Goal: Find specific page/section: Find specific page/section

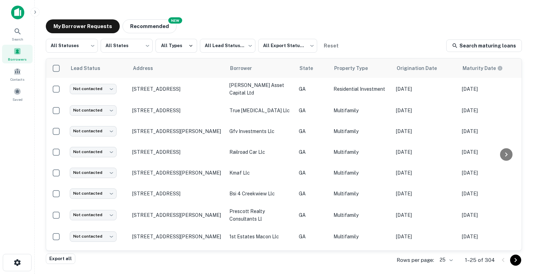
scroll to position [128, 0]
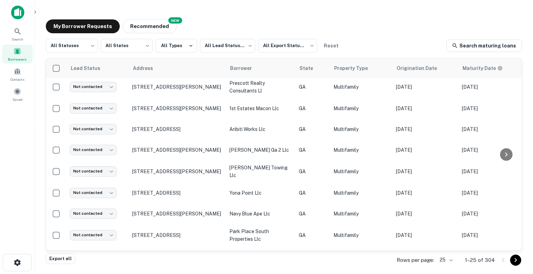
click at [20, 54] on span at bounding box center [18, 51] width 8 height 8
click at [451, 259] on body "Search Borrowers Contacts Saved My Borrower Requests NEW Recommended All Status…" at bounding box center [266, 137] width 533 height 274
click at [446, 247] on li "500" at bounding box center [446, 247] width 24 height 12
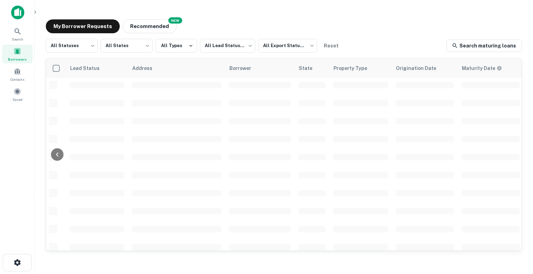
scroll to position [128, 274]
click at [442, 240] on td at bounding box center [423, 247] width 69 height 18
drag, startPoint x: 458, startPoint y: 233, endPoint x: 453, endPoint y: 233, distance: 4.5
click at [453, 233] on table "Lead Status Address Borrower State Property Type Origination Date Maturity Date…" at bounding box center [149, 165] width 744 height 470
drag, startPoint x: 477, startPoint y: 224, endPoint x: 444, endPoint y: 225, distance: 32.3
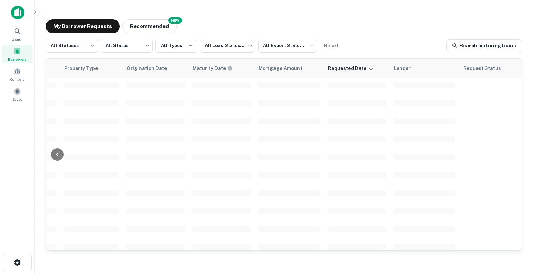
click at [444, 225] on table "Lead Status Address Borrower State Property Type Origination Date Maturity Date…" at bounding box center [149, 165] width 744 height 470
drag, startPoint x: 502, startPoint y: 211, endPoint x: 479, endPoint y: 204, distance: 24.2
click at [490, 206] on table "Lead Status Address Borrower State Property Type Origination Date Maturity Date…" at bounding box center [149, 165] width 744 height 470
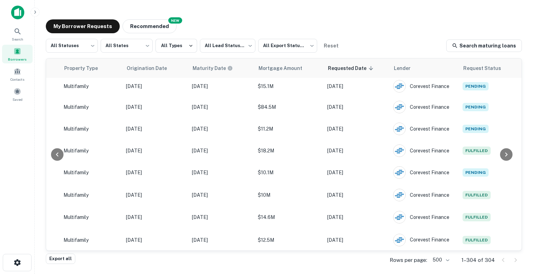
scroll to position [5402, 225]
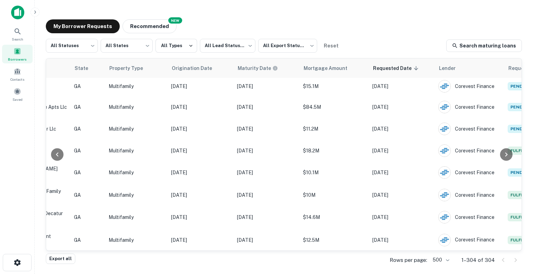
click at [0, 154] on div "Search Borrowers Contacts Saved" at bounding box center [17, 126] width 34 height 253
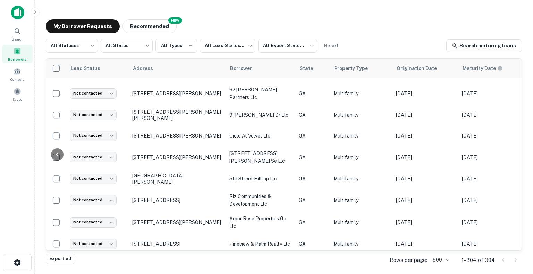
scroll to position [3005, 275]
